Goal: Information Seeking & Learning: Learn about a topic

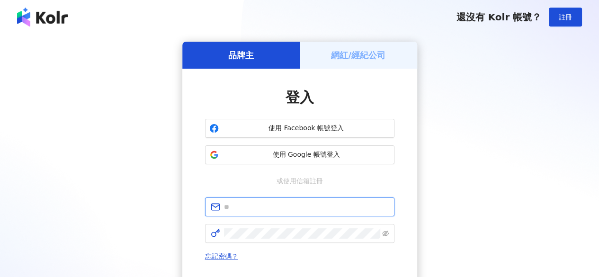
click at [293, 208] on input "text" at bounding box center [306, 207] width 165 height 10
type input "**********"
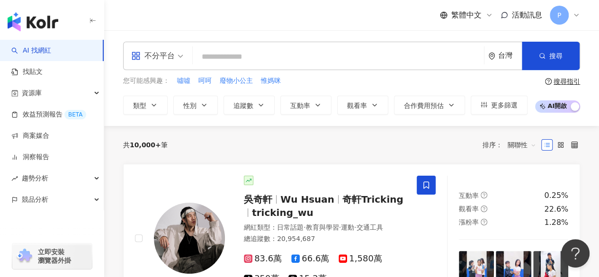
click at [276, 58] on input "search" at bounding box center [339, 57] width 284 height 18
paste input "**********"
type input "**********"
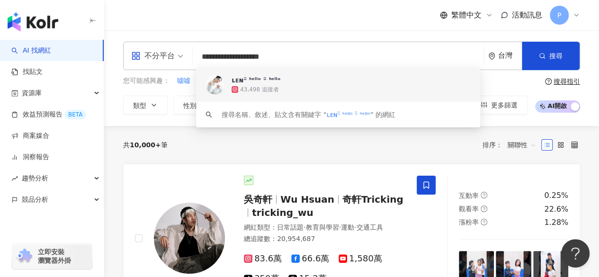
click at [215, 89] on img at bounding box center [215, 84] width 19 height 19
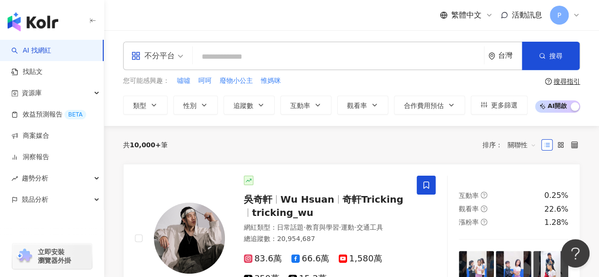
click at [296, 61] on input "search" at bounding box center [339, 57] width 284 height 18
paste input "**********"
type input "**********"
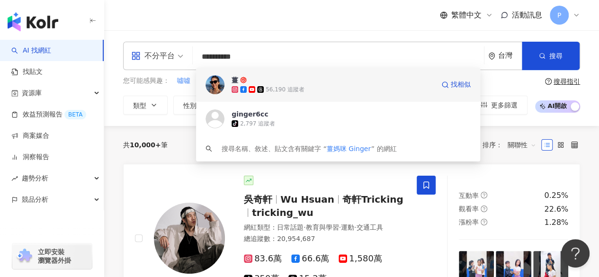
click at [213, 87] on img at bounding box center [215, 84] width 19 height 19
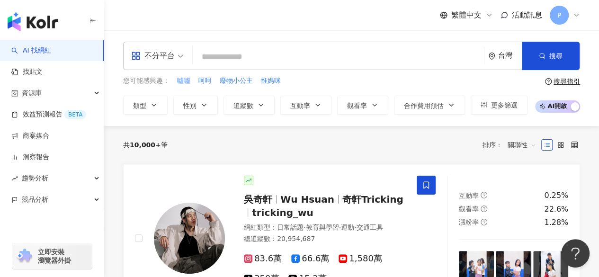
click at [244, 57] on input "search" at bounding box center [339, 57] width 284 height 18
paste input "*******"
type input "*******"
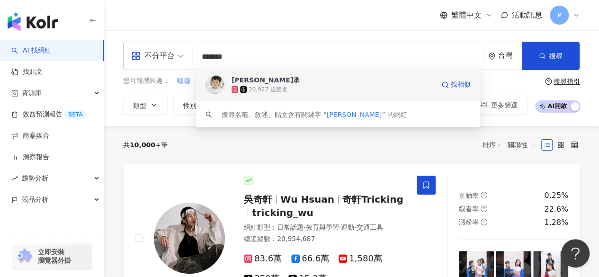
click at [219, 85] on img at bounding box center [215, 84] width 19 height 19
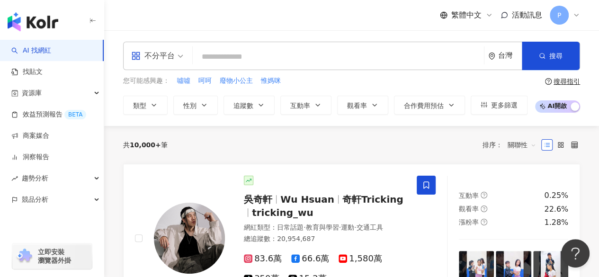
click at [267, 58] on input "search" at bounding box center [339, 57] width 284 height 18
paste input "**********"
type input "**********"
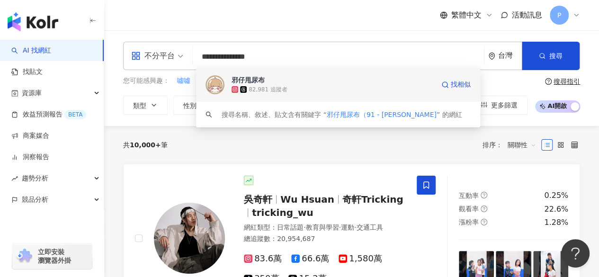
click at [216, 82] on img at bounding box center [215, 84] width 19 height 19
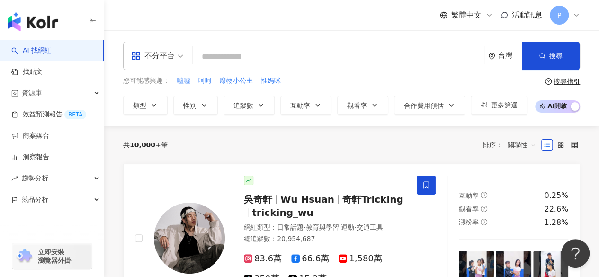
click at [226, 57] on input "search" at bounding box center [339, 57] width 284 height 18
paste input "**********"
type input "**********"
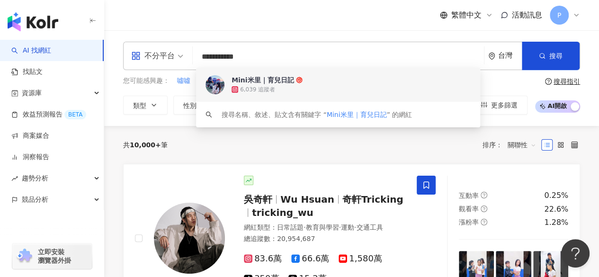
click at [220, 87] on img at bounding box center [215, 84] width 19 height 19
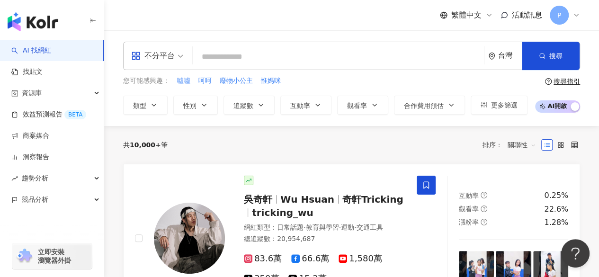
paste input "*******"
type input "*******"
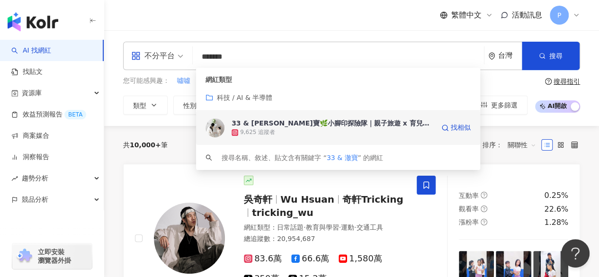
click at [214, 131] on img at bounding box center [215, 127] width 19 height 19
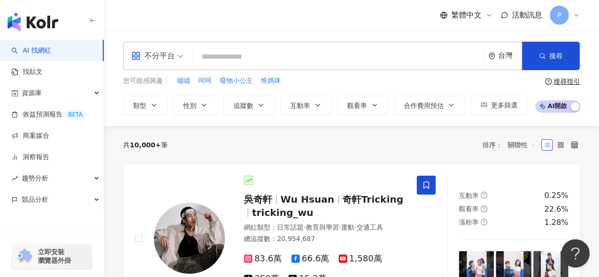
click at [293, 59] on input "search" at bounding box center [339, 57] width 284 height 18
paste input "**********"
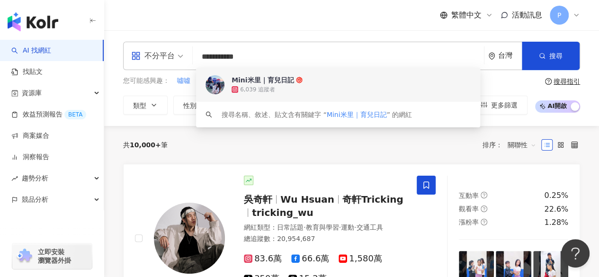
drag, startPoint x: 279, startPoint y: 56, endPoint x: 161, endPoint y: 56, distance: 118.4
click at [161, 56] on div "**********" at bounding box center [351, 56] width 457 height 28
paste input "search"
type input "*****"
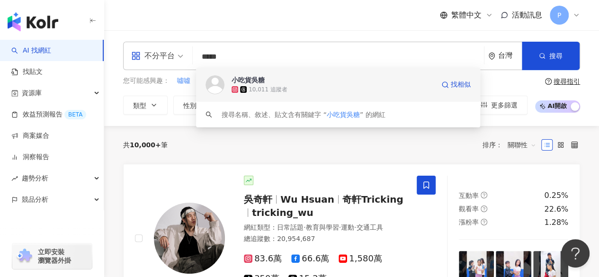
click at [218, 81] on img at bounding box center [215, 84] width 19 height 19
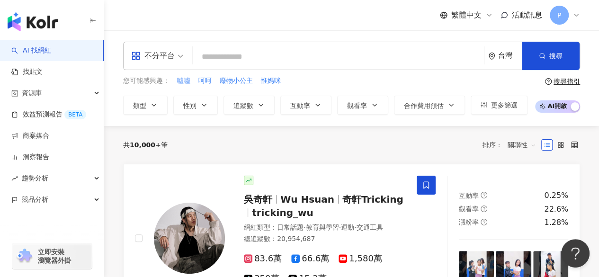
click at [272, 58] on input "search" at bounding box center [339, 57] width 284 height 18
paste input "**********"
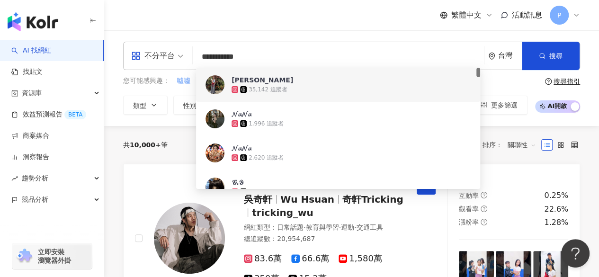
drag, startPoint x: 249, startPoint y: 55, endPoint x: 166, endPoint y: 54, distance: 82.4
click at [166, 54] on div "**********" at bounding box center [351, 56] width 457 height 28
paste input "search"
type input "**********"
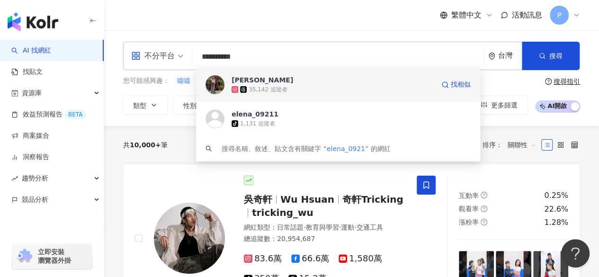
click at [216, 84] on img at bounding box center [215, 84] width 19 height 19
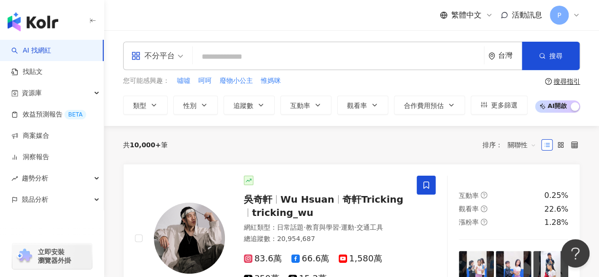
click at [286, 47] on div "不分平台 台灣 搜尋 ffdd7f04-78ce-45df-9262-994b15894d98 Elena Wang 35,142 追蹤者 elena_092…" at bounding box center [351, 56] width 457 height 28
click at [255, 63] on input "search" at bounding box center [339, 57] width 284 height 18
click at [252, 59] on input "search" at bounding box center [339, 57] width 284 height 18
click at [265, 53] on input "search" at bounding box center [339, 57] width 284 height 18
paste input "*****"
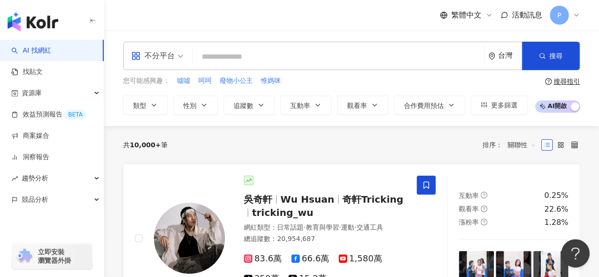
type input "*****"
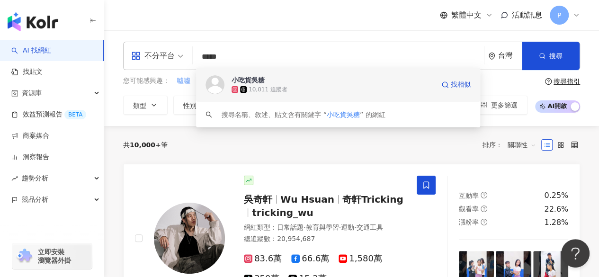
click at [217, 87] on img at bounding box center [215, 84] width 19 height 19
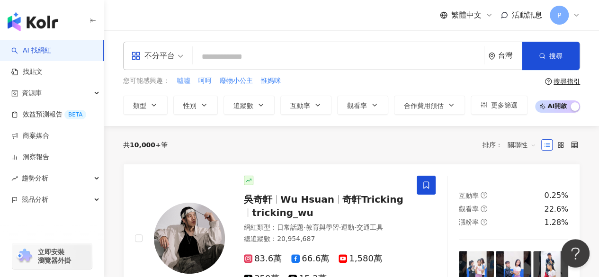
click at [257, 56] on input "search" at bounding box center [339, 57] width 284 height 18
paste input "**********"
type input "**********"
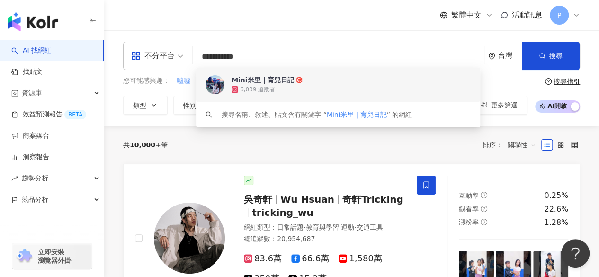
click at [218, 85] on img at bounding box center [215, 84] width 19 height 19
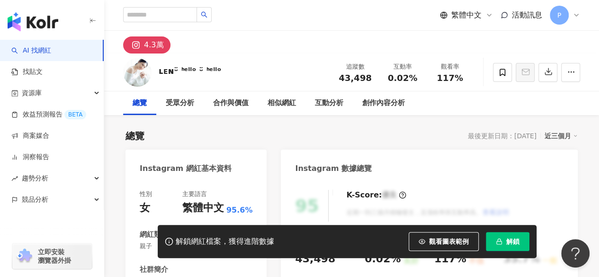
click at [503, 237] on button "解鎖" at bounding box center [508, 241] width 44 height 19
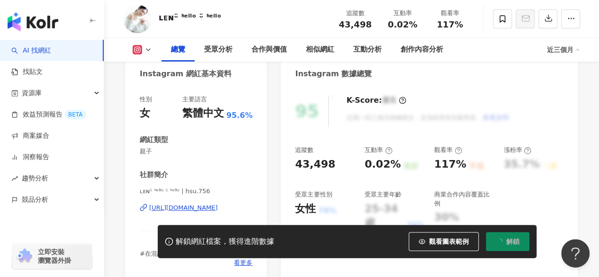
scroll to position [142, 0]
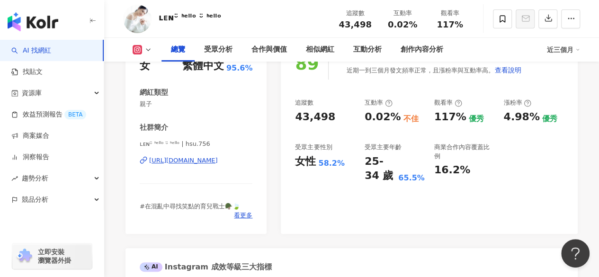
click at [391, 120] on div "追蹤數 43,498 互動率 0.02% 不佳 觀看率 117% 優秀 漲粉率 4.98% 優秀 受眾主要性別 女性 58.2% 受眾主要年齡 25-34 歲…" at bounding box center [429, 141] width 269 height 85
drag, startPoint x: 320, startPoint y: 163, endPoint x: 340, endPoint y: 165, distance: 20.4
click at [340, 165] on div "58.2%" at bounding box center [331, 163] width 27 height 10
copy div "58.2%"
drag, startPoint x: 399, startPoint y: 179, endPoint x: 427, endPoint y: 182, distance: 28.2
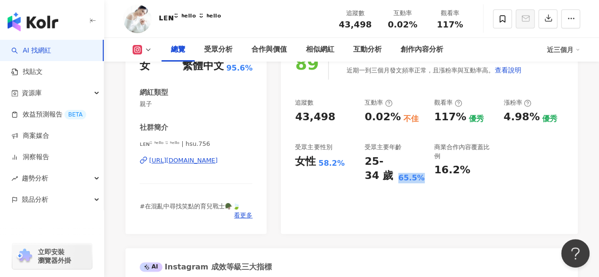
click at [427, 182] on div "追蹤數 43,498 互動率 0.02% 不佳 觀看率 117% 優秀 漲粉率 4.98% 優秀 受眾主要性別 女性 58.2% 受眾主要年齡 25-34 歲…" at bounding box center [429, 141] width 269 height 85
copy div "25-34 歲 65.5%"
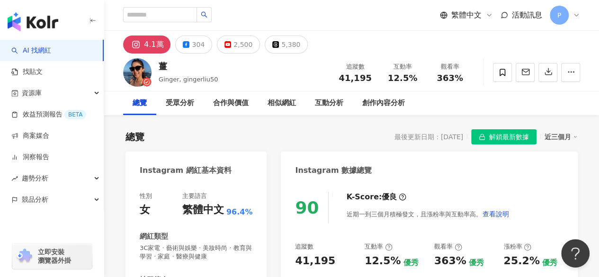
scroll to position [47, 0]
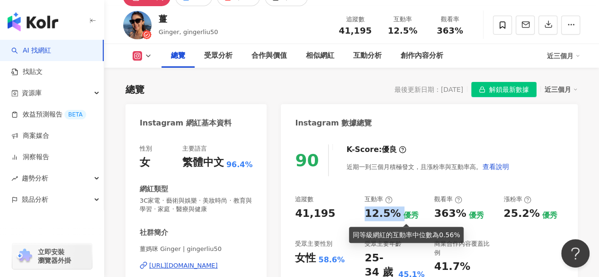
drag, startPoint x: 364, startPoint y: 211, endPoint x: 403, endPoint y: 216, distance: 39.2
click at [403, 216] on div "追蹤數 41,195 互動率 12.5% 優秀 觀看率 363% 優秀 漲粉率 25.2% 優秀 受眾主要性別 女性 58.6% 受眾主要年齡 25-34 歲…" at bounding box center [429, 237] width 269 height 85
copy div "12.5%"
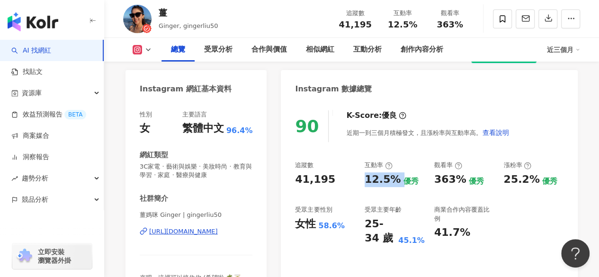
scroll to position [142, 0]
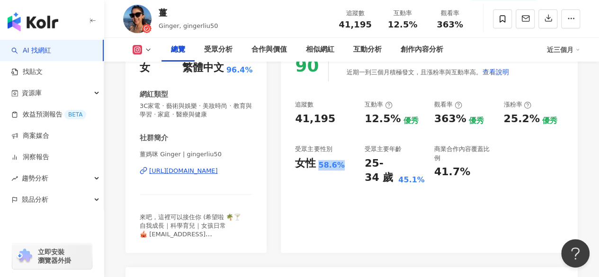
drag, startPoint x: 318, startPoint y: 167, endPoint x: 341, endPoint y: 167, distance: 22.3
click at [341, 167] on div "58.6%" at bounding box center [331, 165] width 27 height 10
copy div "58.6%"
drag, startPoint x: 401, startPoint y: 182, endPoint x: 423, endPoint y: 183, distance: 22.3
click at [423, 183] on div "25-34 歲 45.1%" at bounding box center [395, 170] width 60 height 29
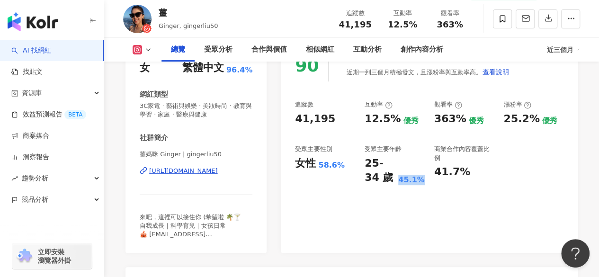
copy div "45.1%"
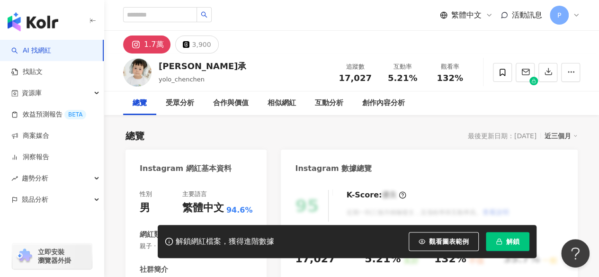
scroll to position [95, 0]
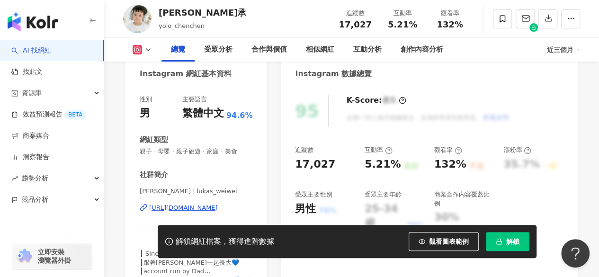
click at [519, 243] on span "解鎖" at bounding box center [512, 242] width 13 height 8
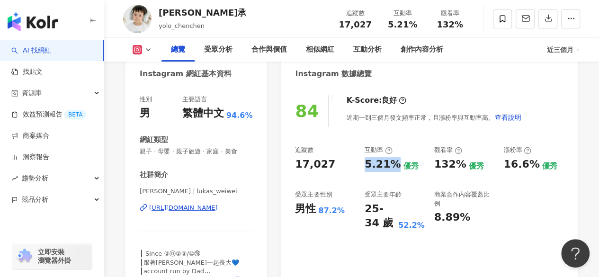
drag, startPoint x: 361, startPoint y: 165, endPoint x: 394, endPoint y: 165, distance: 33.2
click at [394, 165] on div "追蹤數 17,027 互動率 5.21% 優秀 觀看率 132% 優秀 漲粉率 16.6% 優秀 受眾主要性別 男性 87.2% 受眾主要年齡 25-34 歲…" at bounding box center [429, 188] width 269 height 85
copy div "5.21%"
drag, startPoint x: 318, startPoint y: 212, endPoint x: 341, endPoint y: 214, distance: 22.4
click at [341, 214] on div "87.2%" at bounding box center [331, 211] width 27 height 10
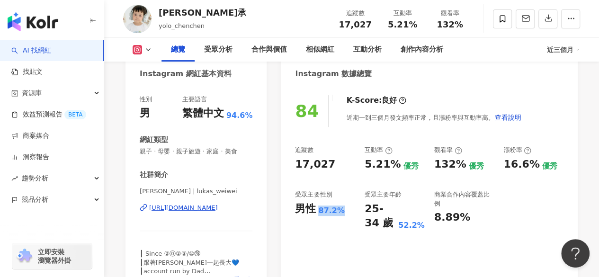
copy div "87.2%"
drag, startPoint x: 400, startPoint y: 224, endPoint x: 425, endPoint y: 224, distance: 25.1
click at [425, 224] on div "追蹤數 17,027 互動率 5.21% 優秀 觀看率 132% 優秀 漲粉率 16.6% 優秀 受眾主要性別 男性 87.2% 受眾主要年齡 25-34 歲…" at bounding box center [429, 188] width 269 height 85
copy div "52.2%"
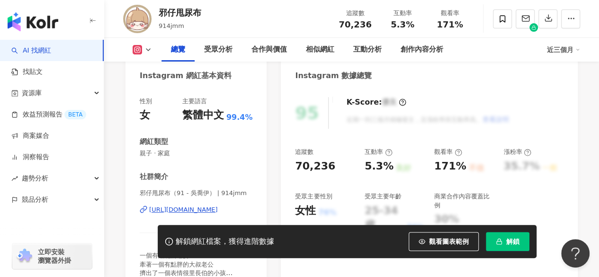
scroll to position [95, 0]
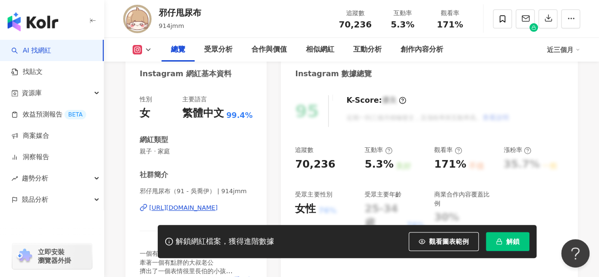
click at [506, 238] on button "解鎖" at bounding box center [508, 241] width 44 height 19
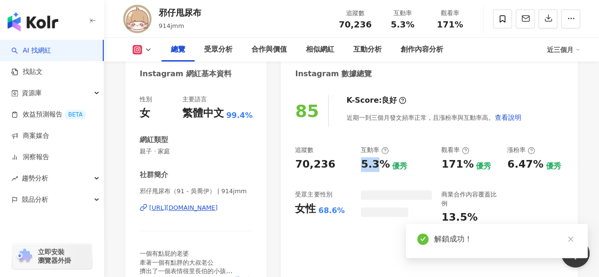
drag, startPoint x: 380, startPoint y: 162, endPoint x: 386, endPoint y: 163, distance: 6.3
click at [386, 163] on div "追蹤數 70,236 互動率 5.3% 優秀 觀看率 171% 優秀 漲粉率 6.47% 優秀 受眾主要性別 女性 68.6% 商業合作內容覆蓋比例 13.5%" at bounding box center [429, 185] width 269 height 79
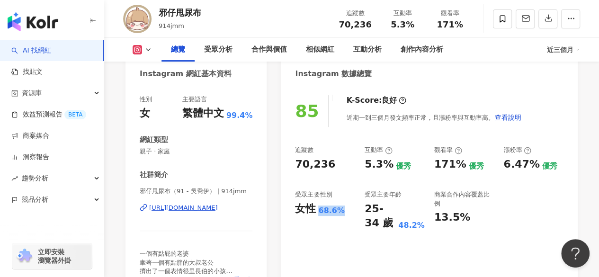
drag, startPoint x: 318, startPoint y: 209, endPoint x: 338, endPoint y: 212, distance: 20.1
click at [338, 212] on div "68.6%" at bounding box center [331, 211] width 27 height 10
copy div "68.6%"
drag, startPoint x: 398, startPoint y: 227, endPoint x: 423, endPoint y: 227, distance: 25.1
click at [423, 227] on div "25-34 歲 48.2%" at bounding box center [395, 216] width 60 height 29
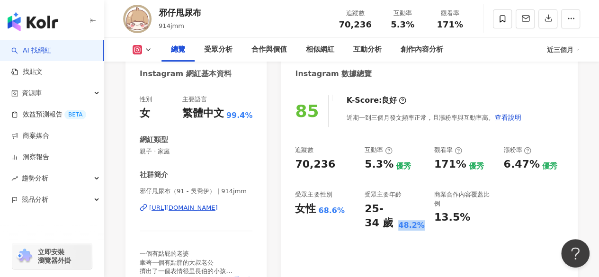
copy div "25-34 歲 48.2%"
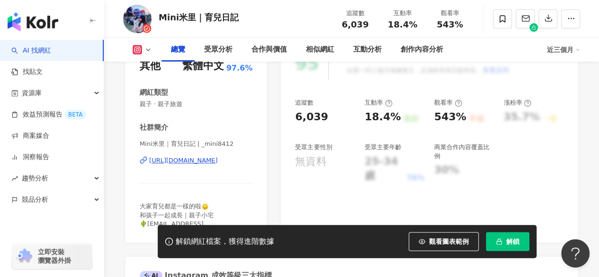
scroll to position [95, 0]
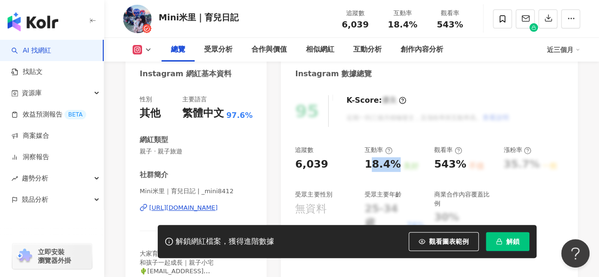
drag, startPoint x: 372, startPoint y: 162, endPoint x: 388, endPoint y: 165, distance: 16.3
click at [390, 165] on div "18.4%" at bounding box center [383, 164] width 36 height 15
drag, startPoint x: 359, startPoint y: 164, endPoint x: 381, endPoint y: 164, distance: 21.8
click at [381, 164] on div "追蹤數 6,039 互動率 18.4% 良好 觀看率 543% 不佳 漲粉率 35.7% 一般 受眾主要性別 無資料 受眾主要年齡 25-34 歲 76% 商…" at bounding box center [429, 188] width 269 height 85
drag, startPoint x: 387, startPoint y: 167, endPoint x: 379, endPoint y: 165, distance: 8.6
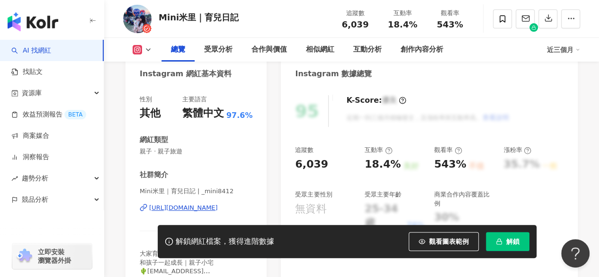
click at [387, 167] on div "18.4%" at bounding box center [383, 164] width 36 height 15
drag, startPoint x: 363, startPoint y: 165, endPoint x: 394, endPoint y: 164, distance: 30.8
click at [394, 164] on div "追蹤數 6,039 互動率 18.4% 良好 觀看率 543% 不佳 漲粉率 35.7% 一般 受眾主要性別 無資料 受眾主要年齡 25-34 歲 76% 商…" at bounding box center [429, 188] width 269 height 85
copy div "18.4%"
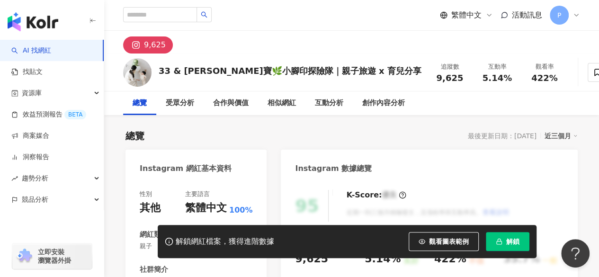
scroll to position [95, 0]
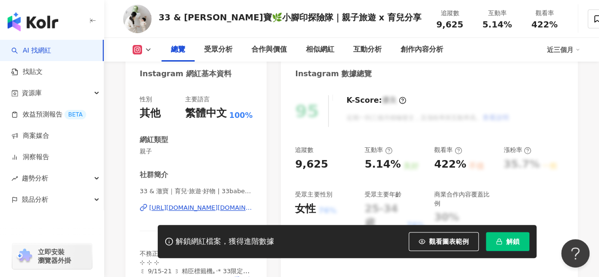
click at [509, 242] on span "解鎖" at bounding box center [512, 242] width 13 height 8
drag, startPoint x: 364, startPoint y: 166, endPoint x: 395, endPoint y: 167, distance: 30.3
click at [395, 167] on div "5.14%" at bounding box center [383, 164] width 36 height 15
copy div "5.14%"
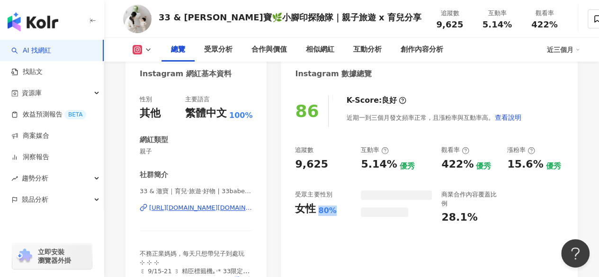
click at [334, 211] on div "80%" at bounding box center [327, 211] width 18 height 10
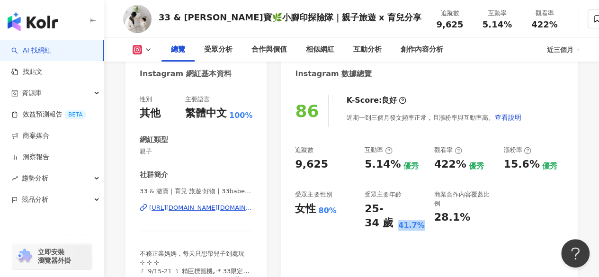
drag, startPoint x: 405, startPoint y: 226, endPoint x: 426, endPoint y: 229, distance: 21.1
click at [426, 229] on div "追蹤數 9,625 互動率 5.14% 優秀 觀看率 422% 優秀 漲粉率 15.6% 優秀 受眾主要性別 女性 80% 受眾主要年齡 25-34 歲 41…" at bounding box center [429, 188] width 269 height 85
copy div "41.7%"
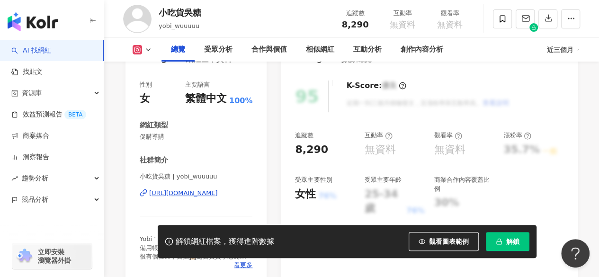
scroll to position [95, 0]
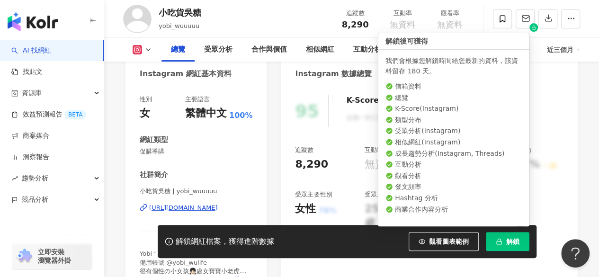
click at [510, 243] on span "解鎖" at bounding box center [512, 242] width 13 height 8
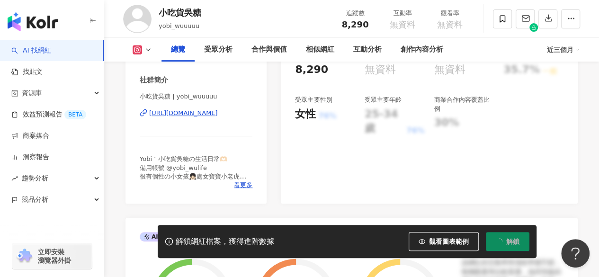
scroll to position [142, 0]
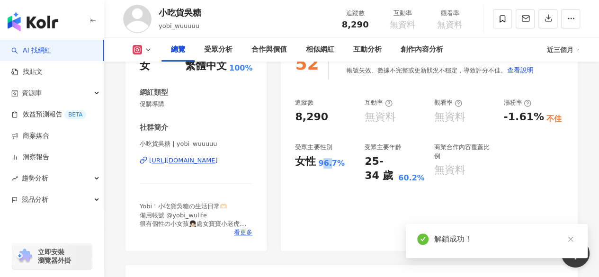
drag, startPoint x: 325, startPoint y: 164, endPoint x: 331, endPoint y: 164, distance: 5.7
click at [331, 164] on div "96.7%" at bounding box center [331, 163] width 27 height 10
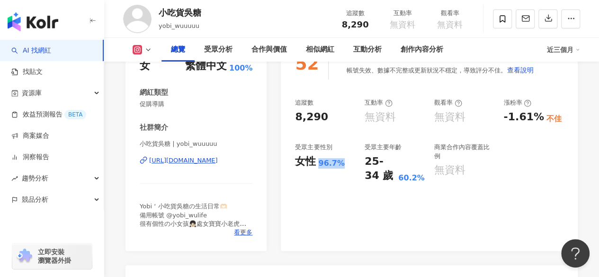
drag, startPoint x: 319, startPoint y: 164, endPoint x: 341, endPoint y: 164, distance: 21.3
click at [341, 164] on div "96.7%" at bounding box center [331, 163] width 27 height 10
copy div "96.7%"
drag, startPoint x: 405, startPoint y: 178, endPoint x: 426, endPoint y: 180, distance: 20.5
click at [426, 180] on div "追蹤數 8,290 互動率 無資料 觀看率 無資料 漲粉率 -1.61% 不佳 受眾主要性別 女性 96.7% 受眾主要年齡 25-34 歲 60.2% 商業…" at bounding box center [429, 141] width 269 height 85
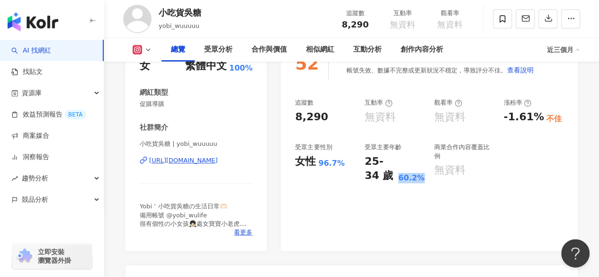
copy div "60.2%"
click at [387, 201] on div "52 K-Score : 不佳 帳號失效、數據不完整或更新狀況不穩定，導致評分不佳。 查看說明 追蹤數 8,290 互動率 無資料 觀看率 無資料 漲粉率 -…" at bounding box center [429, 144] width 297 height 213
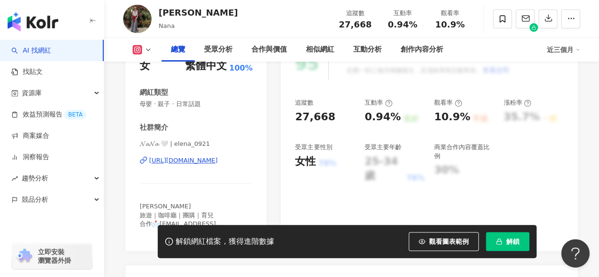
click at [193, 162] on div "[URL][DOMAIN_NAME]" at bounding box center [183, 160] width 69 height 9
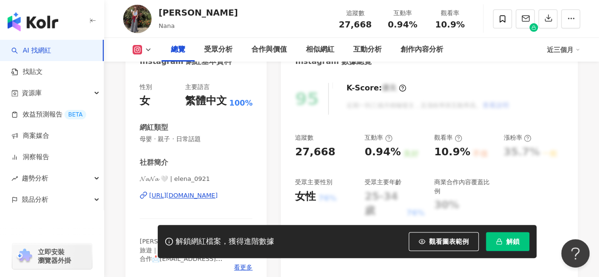
scroll to position [142, 0]
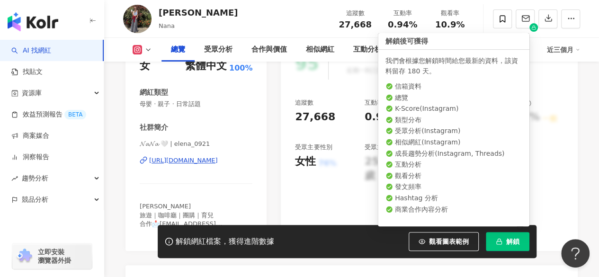
click at [504, 238] on button "解鎖" at bounding box center [508, 241] width 44 height 19
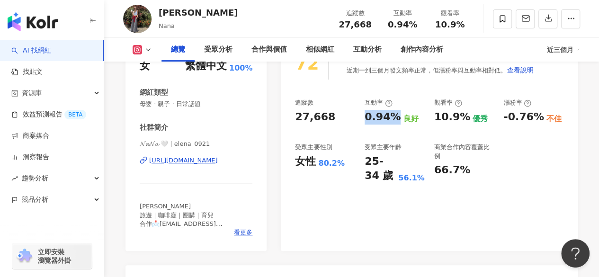
drag, startPoint x: 369, startPoint y: 117, endPoint x: 393, endPoint y: 120, distance: 23.9
click at [393, 120] on div "追蹤數 27,668 互動率 0.94% 良好 觀看率 10.9% 優秀 漲粉率 -0.76% 不佳 受眾主要性別 女性 80.2% 受眾主要年齡 25-34…" at bounding box center [429, 141] width 269 height 85
copy div "0.94%"
drag, startPoint x: 316, startPoint y: 162, endPoint x: 340, endPoint y: 164, distance: 23.3
click at [340, 164] on div "女性 80.2%" at bounding box center [325, 161] width 60 height 15
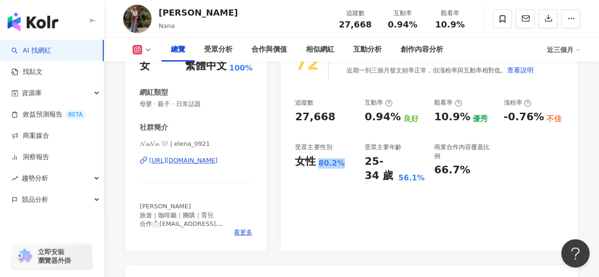
copy div "女性 80.2%"
drag, startPoint x: 402, startPoint y: 181, endPoint x: 427, endPoint y: 178, distance: 25.9
click at [427, 178] on div "追蹤數 27,668 互動率 0.94% 良好 觀看率 10.9% 優秀 漲粉率 -0.76% 不佳 受眾主要性別 女性 80.2% 受眾主要年齡 25-34…" at bounding box center [429, 141] width 269 height 85
copy div "56.1%"
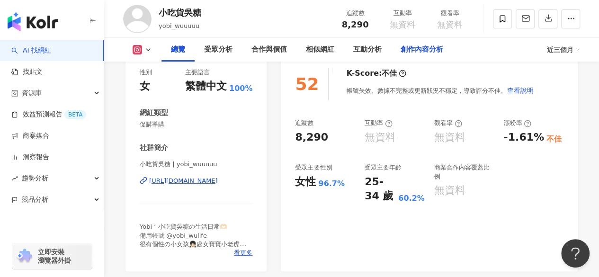
scroll to position [142, 0]
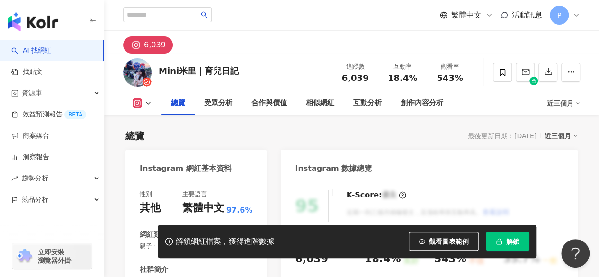
scroll to position [142, 0]
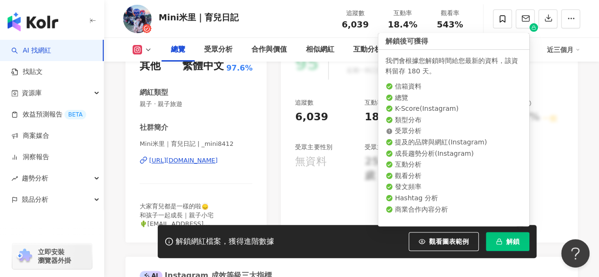
click at [504, 243] on button "解鎖" at bounding box center [508, 241] width 44 height 19
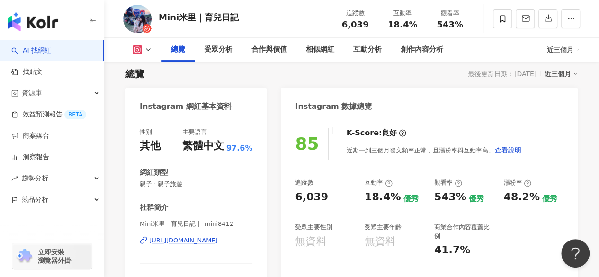
scroll to position [47, 0]
